Goal: Navigation & Orientation: Find specific page/section

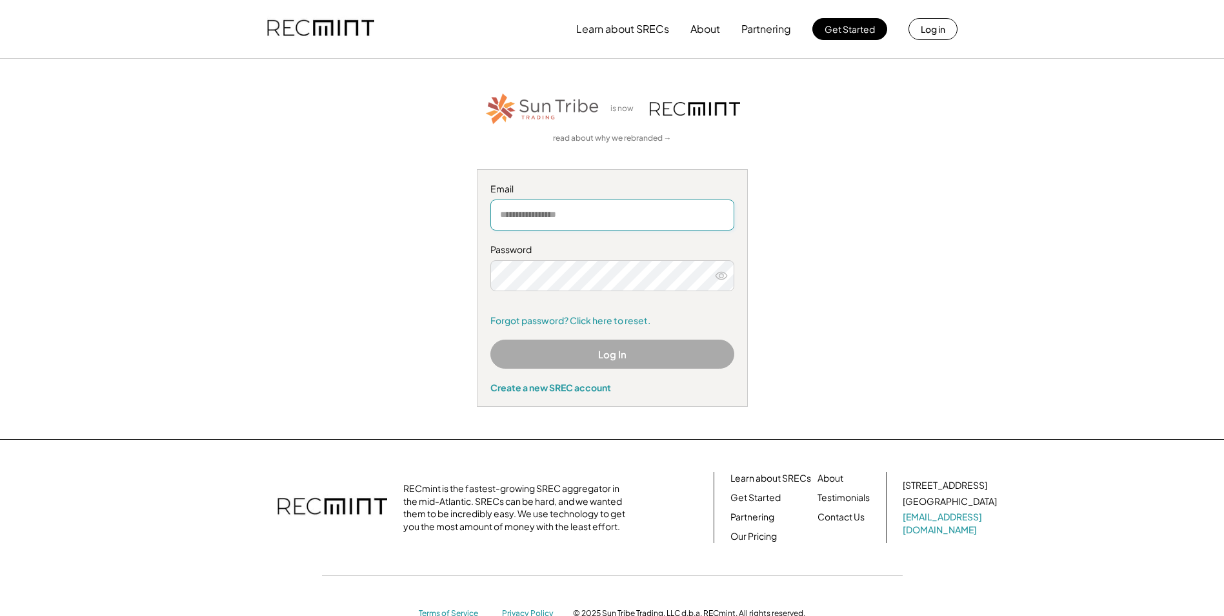
click at [687, 213] on input "email" at bounding box center [613, 214] width 244 height 31
click at [533, 223] on input "email" at bounding box center [613, 214] width 244 height 31
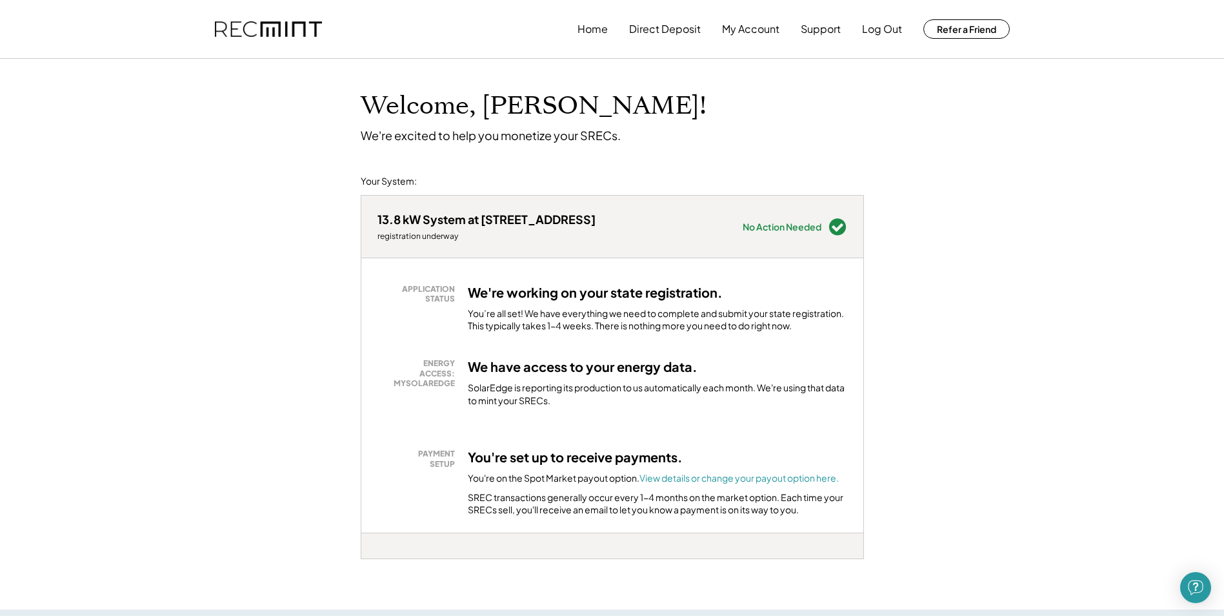
scroll to position [65, 0]
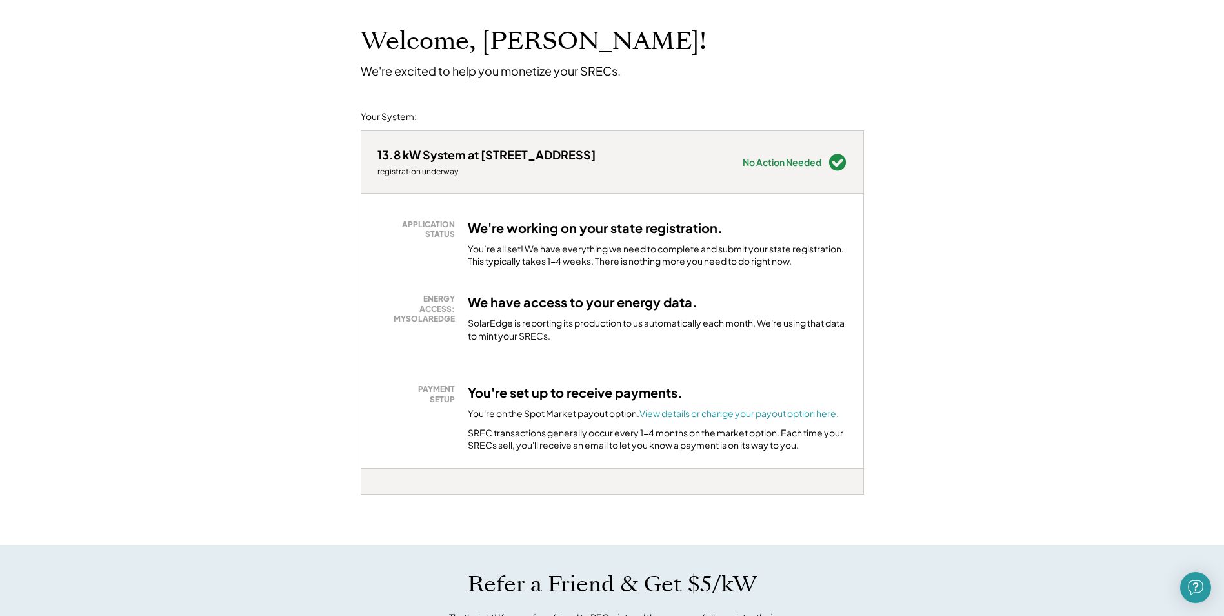
click at [536, 319] on div "SolarEdge is reporting its production to us automatically each month. We're usi…" at bounding box center [658, 329] width 380 height 25
click at [546, 307] on h3 "We have access to your energy data." at bounding box center [583, 302] width 230 height 17
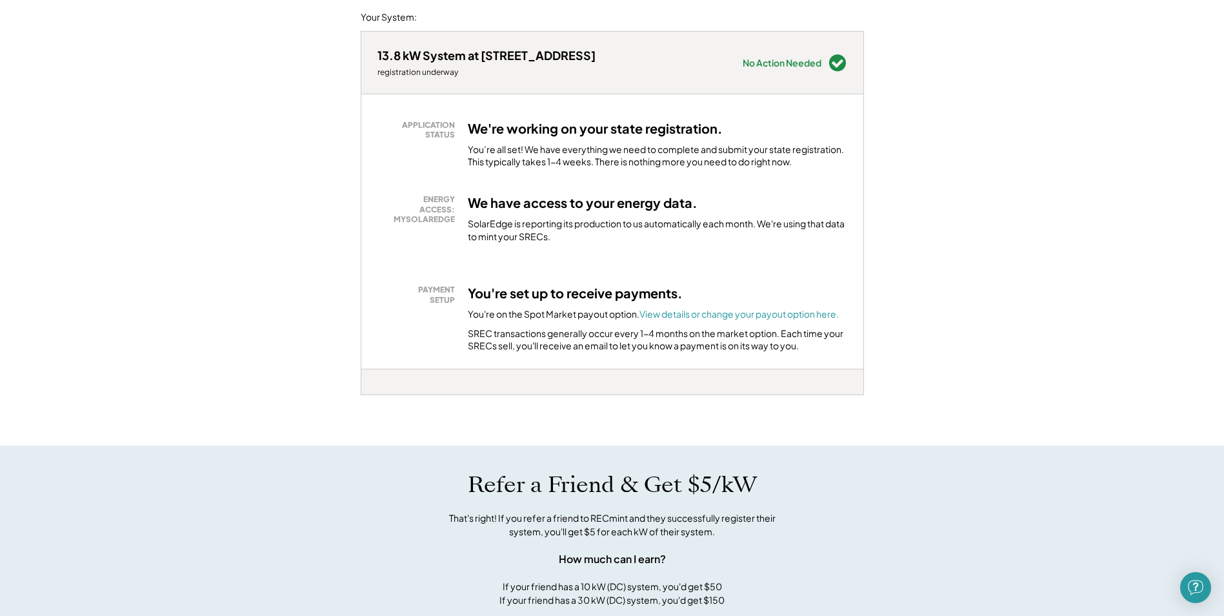
scroll to position [194, 0]
